Goal: Information Seeking & Learning: Learn about a topic

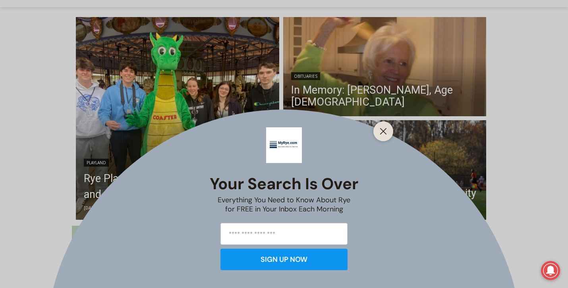
click at [387, 126] on div at bounding box center [383, 132] width 20 height 20
click at [384, 131] on line "Close" at bounding box center [384, 132] width 6 height 6
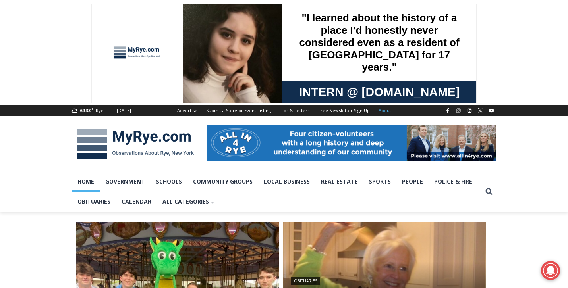
click at [381, 114] on link "About" at bounding box center [384, 111] width 21 height 12
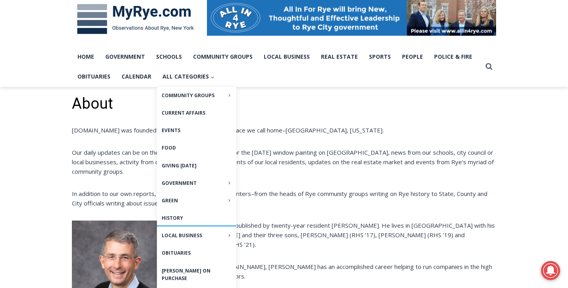
scroll to position [118, 0]
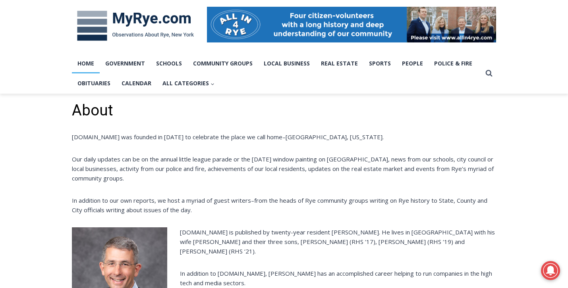
click at [89, 68] on link "Home" at bounding box center [86, 64] width 28 height 20
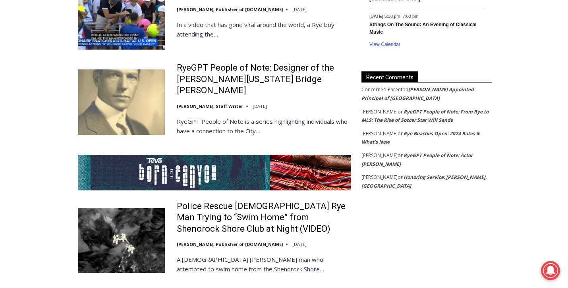
scroll to position [1429, 0]
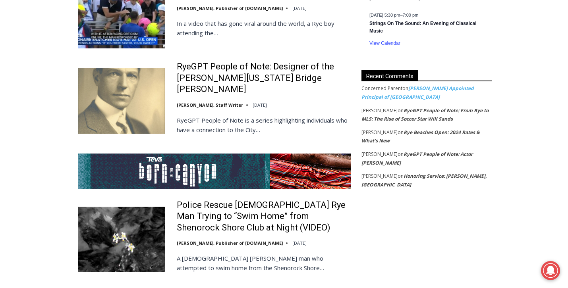
click at [424, 91] on link "[PERSON_NAME] Appointed Principal of [GEOGRAPHIC_DATA]" at bounding box center [417, 92] width 112 height 15
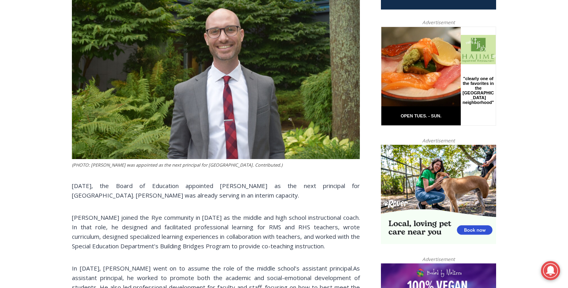
scroll to position [235, 0]
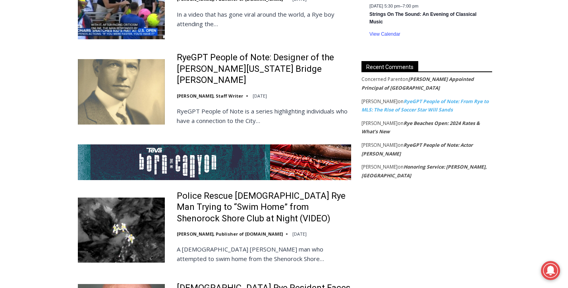
scroll to position [1440, 0]
